Goal: Task Accomplishment & Management: Use online tool/utility

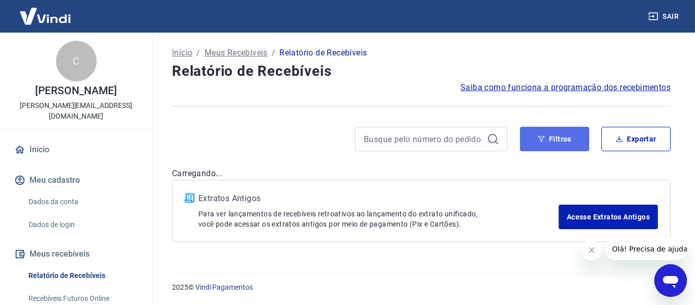
click at [561, 142] on button "Filtros" at bounding box center [554, 139] width 69 height 24
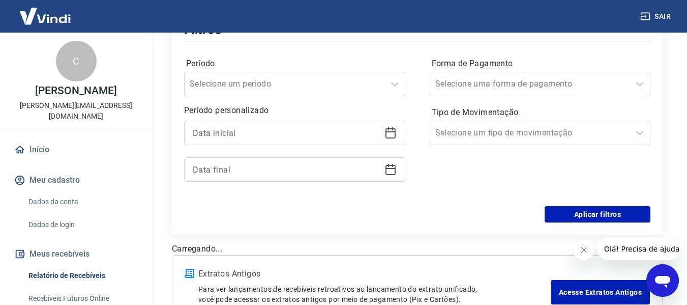
scroll to position [153, 0]
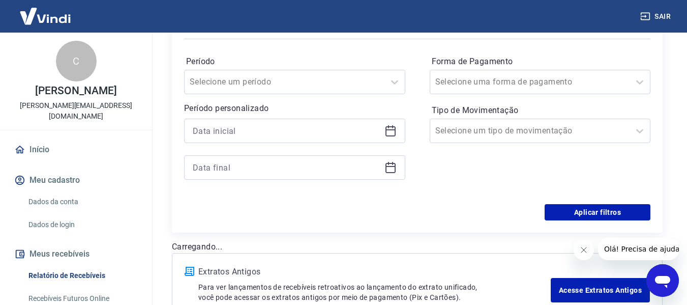
click at [388, 134] on icon at bounding box center [391, 131] width 12 height 12
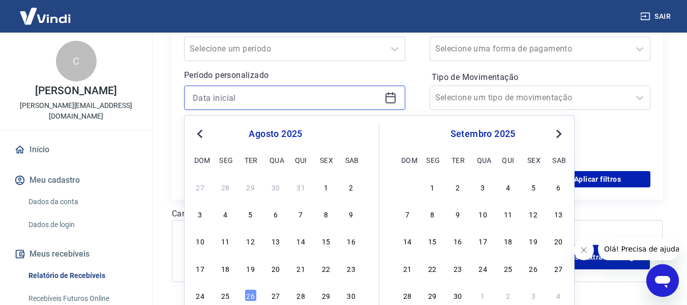
scroll to position [219, 0]
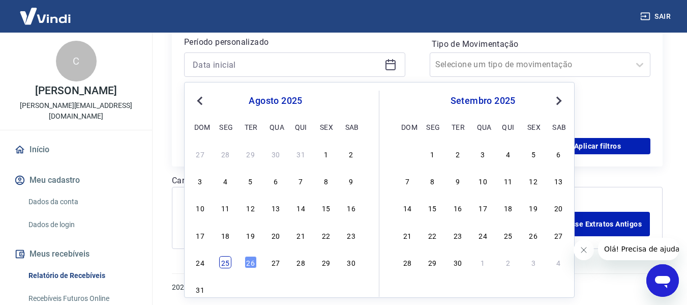
click at [223, 263] on div "25" at bounding box center [225, 262] width 12 height 12
type input "[DATE]"
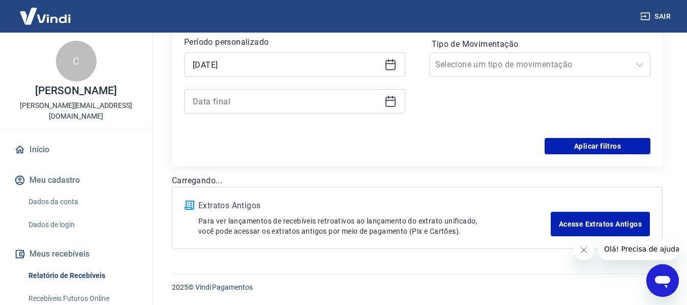
click at [386, 100] on icon at bounding box center [391, 100] width 10 height 1
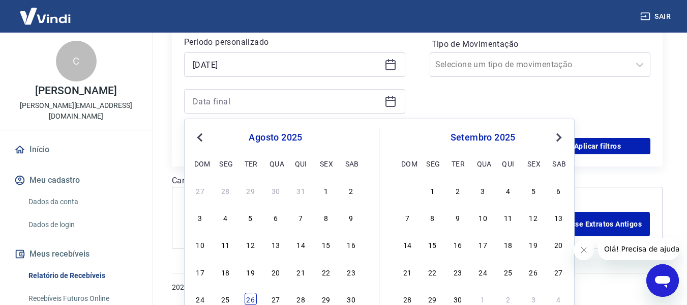
click at [251, 294] on div "26" at bounding box center [251, 299] width 12 height 12
type input "[DATE]"
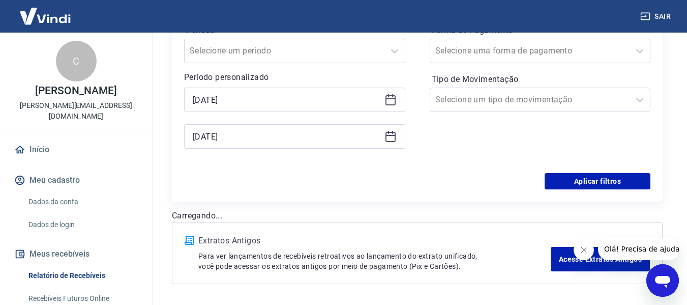
scroll to position [117, 0]
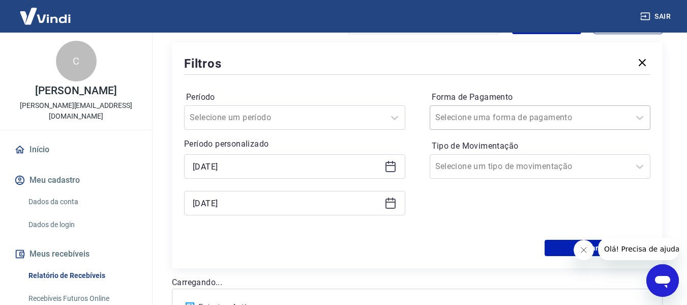
click at [485, 119] on input "Forma de Pagamento" at bounding box center [487, 117] width 103 height 12
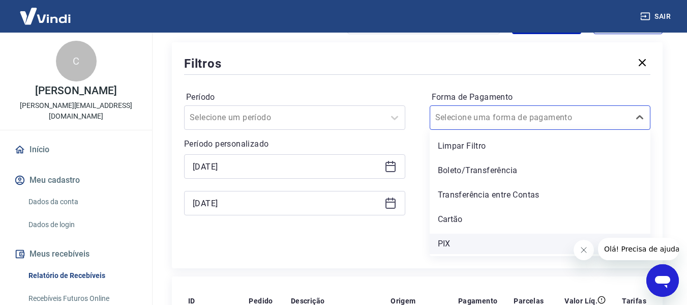
click at [449, 241] on div "PIX" at bounding box center [540, 244] width 221 height 20
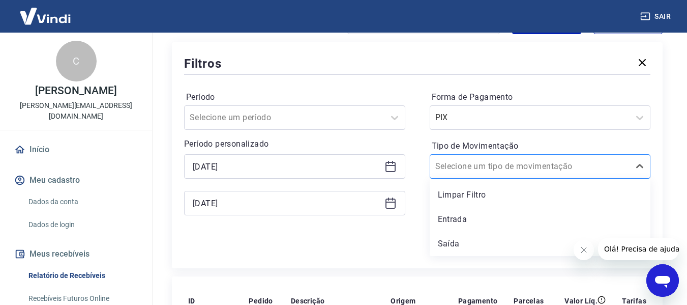
click at [469, 164] on input "Tipo de Movimentação" at bounding box center [487, 166] width 103 height 12
click at [453, 215] on div "Entrada" at bounding box center [540, 219] width 221 height 20
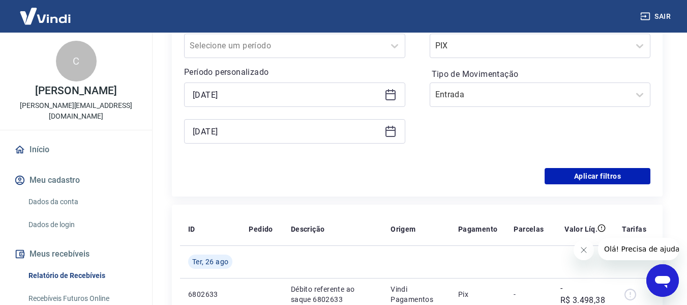
scroll to position [219, 0]
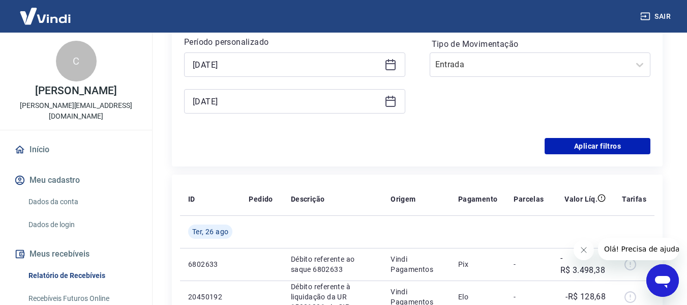
click at [582, 135] on div "[PERSON_NAME] um período Período personalizado Selected date: [DATE] [DATE] Sel…" at bounding box center [417, 56] width 467 height 163
click at [581, 147] on button "Aplicar filtros" at bounding box center [598, 146] width 106 height 16
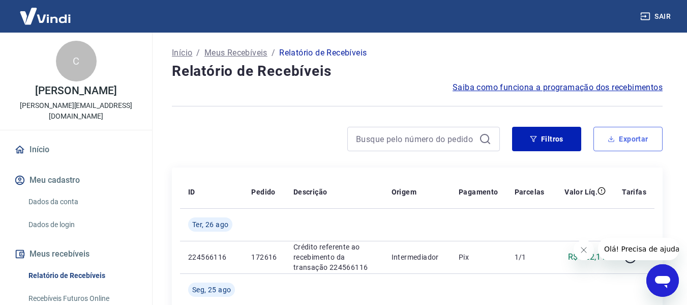
click at [620, 137] on button "Exportar" at bounding box center [628, 139] width 69 height 24
type input "[DATE]"
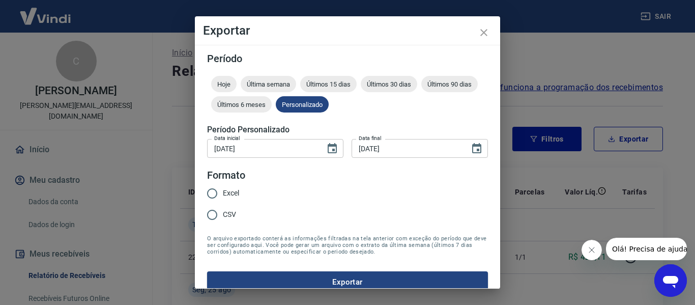
click at [209, 193] on input "Excel" at bounding box center [211, 193] width 21 height 21
radio input "true"
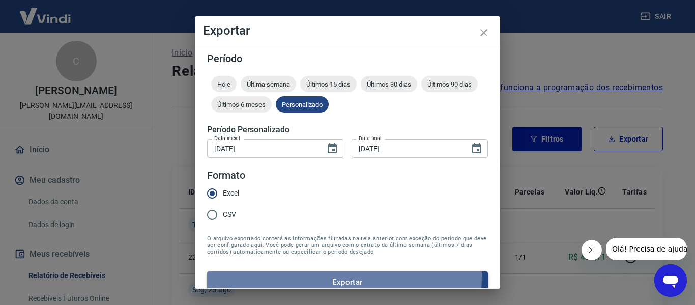
click at [278, 274] on button "Exportar" at bounding box center [347, 281] width 281 height 21
